Goal: Information Seeking & Learning: Find specific fact

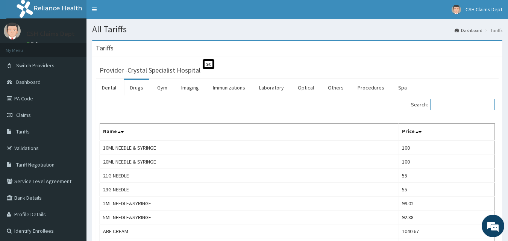
click at [459, 107] on input "Search:" at bounding box center [462, 104] width 65 height 11
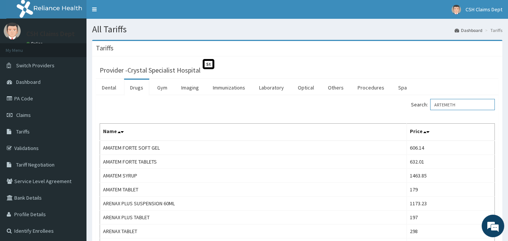
scroll to position [150, 0]
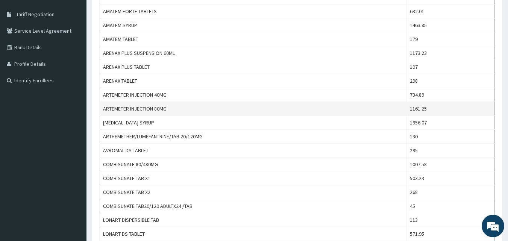
click at [435, 108] on td "1161.25" at bounding box center [450, 109] width 88 height 14
drag, startPoint x: 435, startPoint y: 108, endPoint x: 413, endPoint y: 111, distance: 22.7
click at [413, 111] on td "1161.25" at bounding box center [450, 109] width 88 height 14
copy td "1161.25"
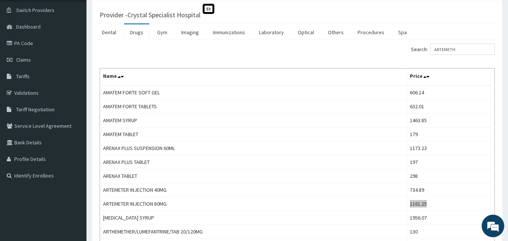
scroll to position [0, 0]
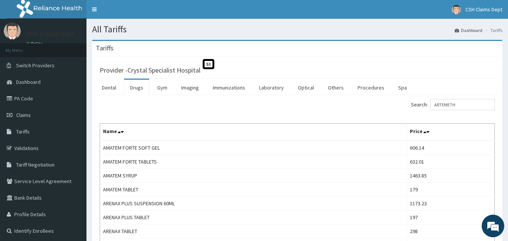
drag, startPoint x: 478, startPoint y: 107, endPoint x: 399, endPoint y: 106, distance: 78.6
click at [399, 106] on div "Search: ARTEMETH" at bounding box center [399, 105] width 192 height 13
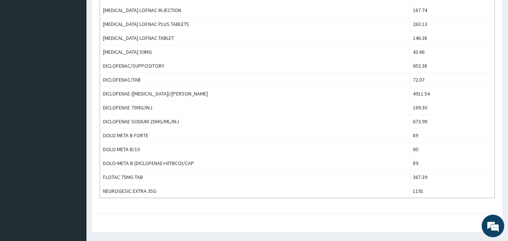
scroll to position [301, 0]
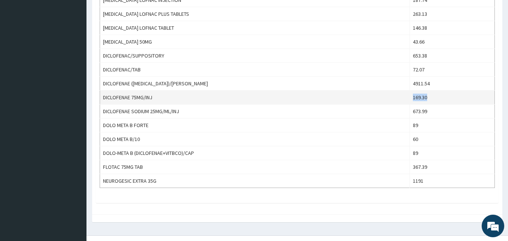
drag, startPoint x: 450, startPoint y: 96, endPoint x: 397, endPoint y: 96, distance: 53.0
click at [397, 96] on tr "DICLOFENAE 75MG/INJ 169.30" at bounding box center [297, 98] width 395 height 14
copy tr "169.30"
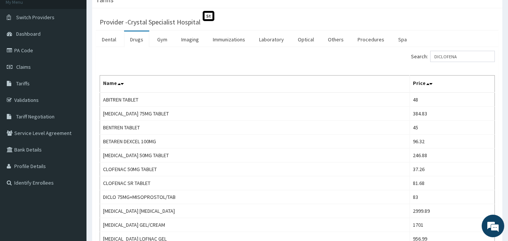
scroll to position [0, 0]
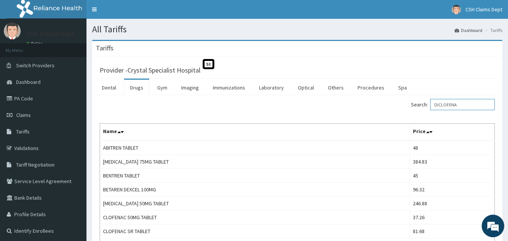
drag, startPoint x: 468, startPoint y: 107, endPoint x: 404, endPoint y: 119, distance: 65.4
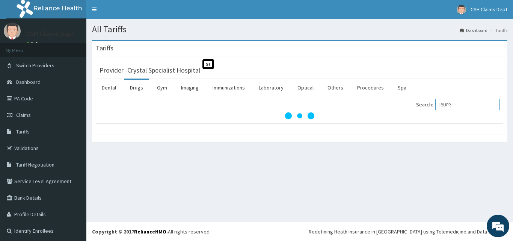
type input "IBUPR"
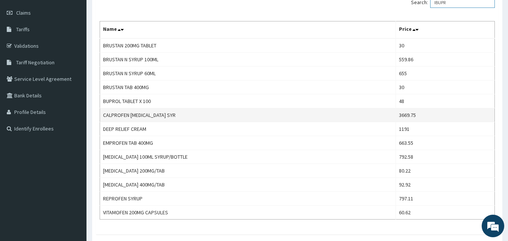
scroll to position [113, 0]
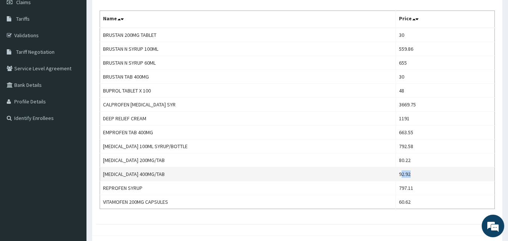
drag, startPoint x: 421, startPoint y: 175, endPoint x: 397, endPoint y: 177, distance: 23.8
click at [397, 177] on td "92.92" at bounding box center [444, 174] width 99 height 14
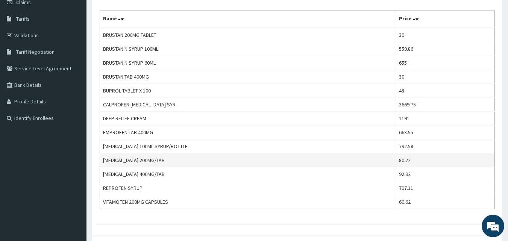
click at [413, 157] on td "80.22" at bounding box center [444, 160] width 99 height 14
click at [404, 159] on td "80.22" at bounding box center [444, 160] width 99 height 14
drag, startPoint x: 418, startPoint y: 159, endPoint x: 381, endPoint y: 159, distance: 36.8
click at [381, 159] on tr "[MEDICAL_DATA] 200MG/TAB 80.22" at bounding box center [297, 160] width 395 height 14
copy tr "80.22"
